Goal: Navigation & Orientation: Find specific page/section

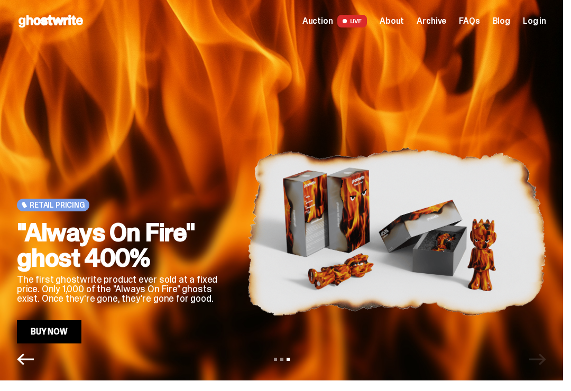
click at [440, 25] on span "Archive" at bounding box center [432, 21] width 30 height 8
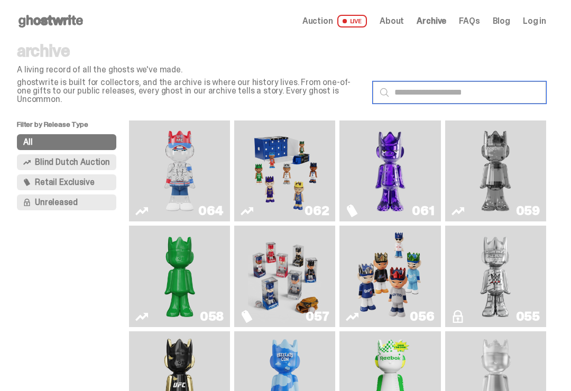
click at [506, 86] on input "text" at bounding box center [459, 92] width 173 height 22
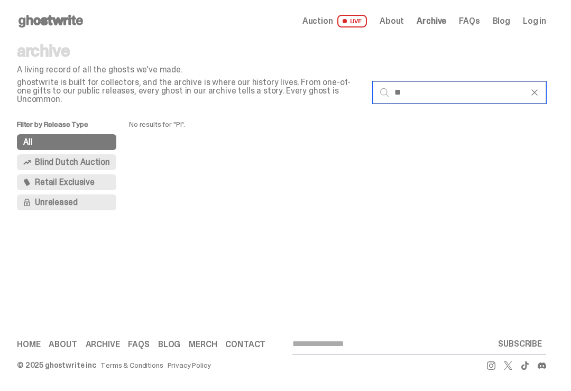
type input "*"
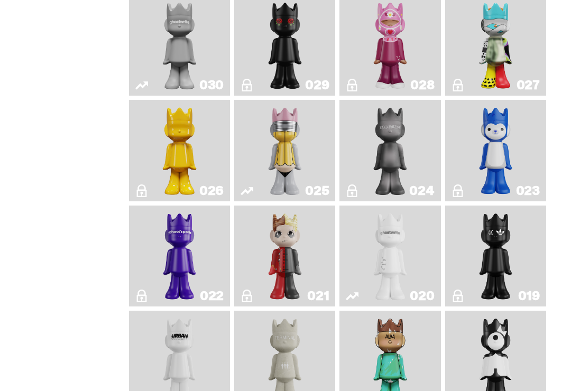
scroll to position [969, 0]
click at [379, 91] on img "Grand Prix" at bounding box center [390, 45] width 40 height 93
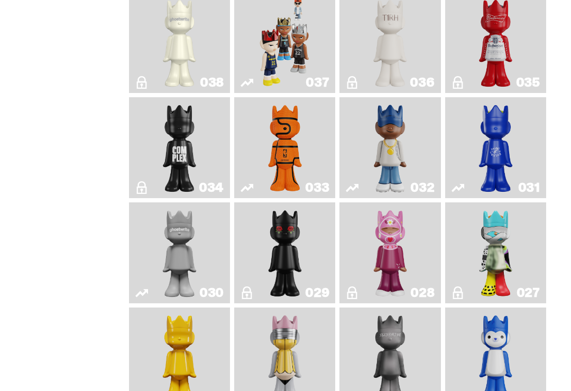
click at [356, 300] on link "028" at bounding box center [390, 253] width 88 height 93
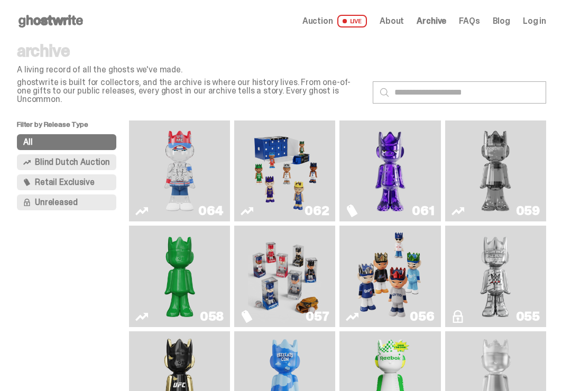
click at [495, 19] on div "Auction LIVE About Archive FAQs Blog Log in" at bounding box center [424, 21] width 244 height 13
click at [480, 22] on span "FAQs" at bounding box center [469, 21] width 21 height 8
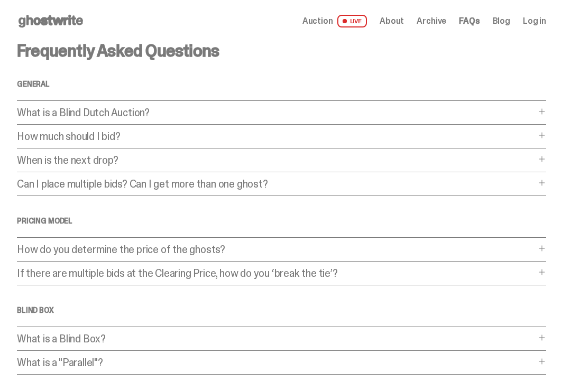
click at [440, 21] on span "Archive" at bounding box center [432, 21] width 30 height 8
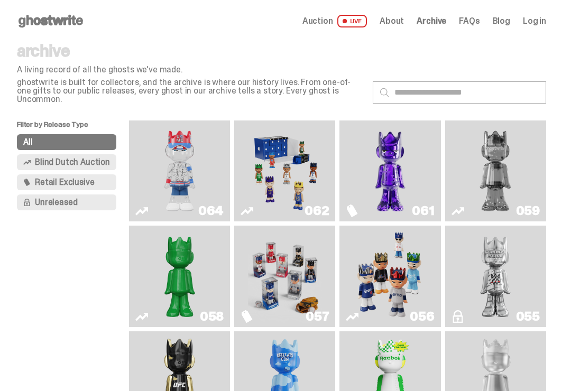
click at [404, 24] on span "About" at bounding box center [392, 21] width 24 height 8
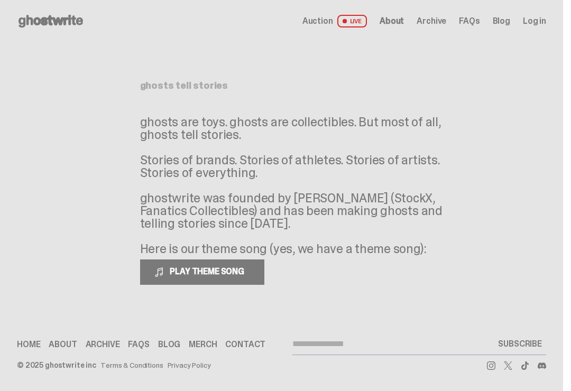
click at [165, 264] on button "PLAY THEME SONG" at bounding box center [202, 272] width 124 height 25
click at [190, 283] on button "PAUSE THEME SONG" at bounding box center [201, 272] width 123 height 25
click at [186, 275] on span "PLAY THEME SONG" at bounding box center [207, 271] width 85 height 11
click at [365, 15] on span "LIVE" at bounding box center [352, 21] width 30 height 13
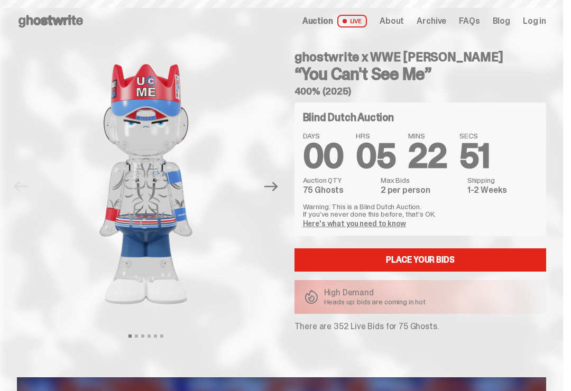
click at [362, 21] on span "LIVE" at bounding box center [352, 21] width 30 height 13
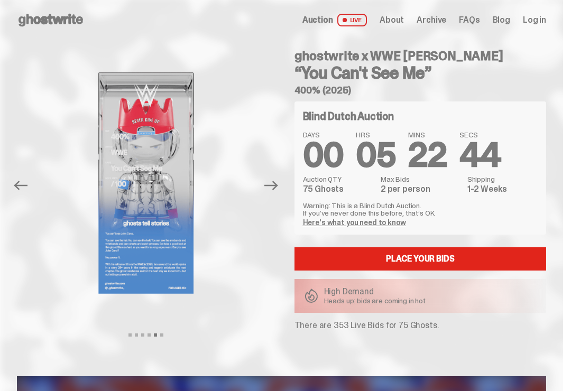
scroll to position [13, 0]
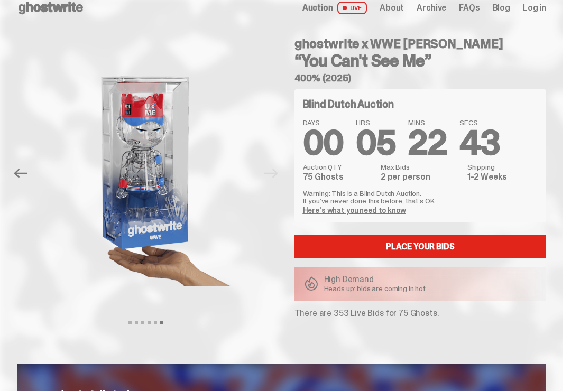
click at [88, 230] on img at bounding box center [146, 171] width 222 height 277
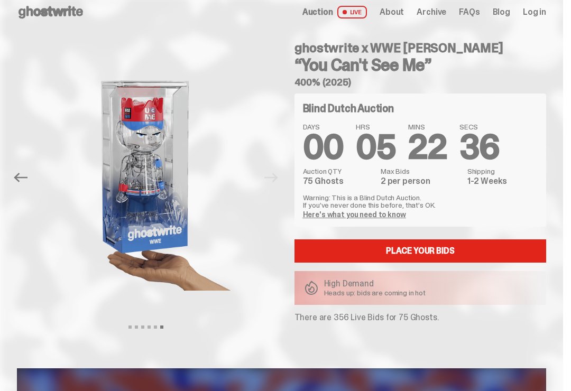
scroll to position [0, 0]
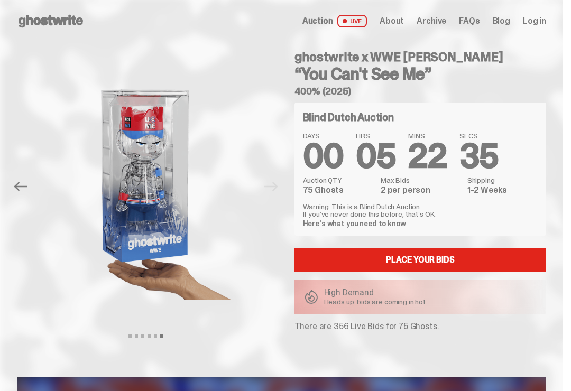
click at [323, 21] on span "Auction" at bounding box center [317, 21] width 31 height 8
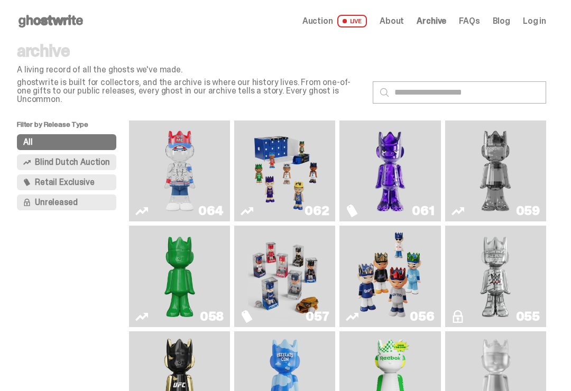
click at [28, 159] on icon at bounding box center [26, 162] width 7 height 7
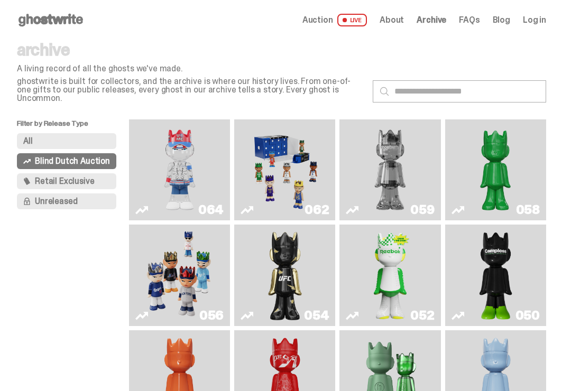
scroll to position [2, 0]
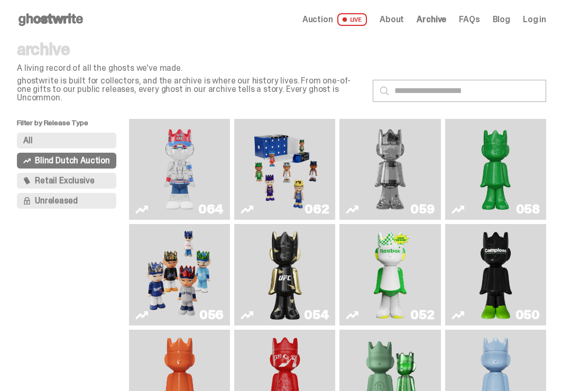
click at [45, 177] on span "Retail Exclusive" at bounding box center [64, 181] width 59 height 8
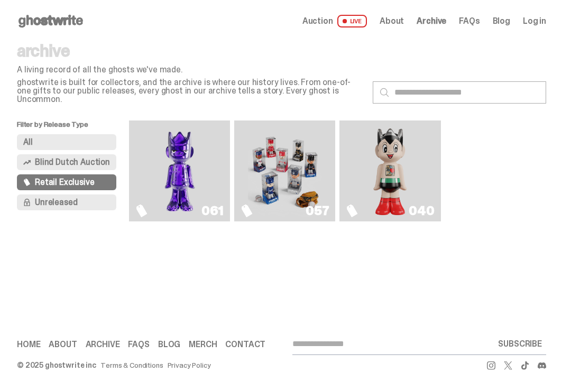
click at [35, 198] on span "Unreleased" at bounding box center [56, 202] width 42 height 8
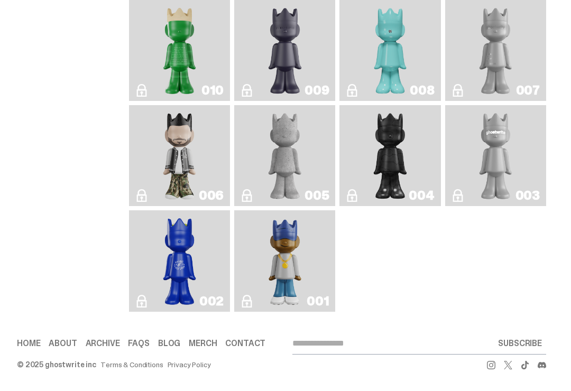
scroll to position [946, 0]
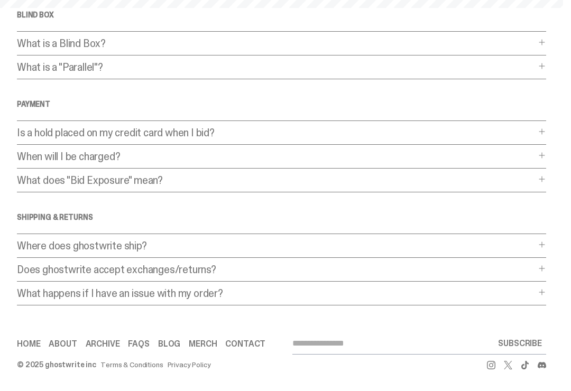
scroll to position [295, 0]
